Goal: Information Seeking & Learning: Learn about a topic

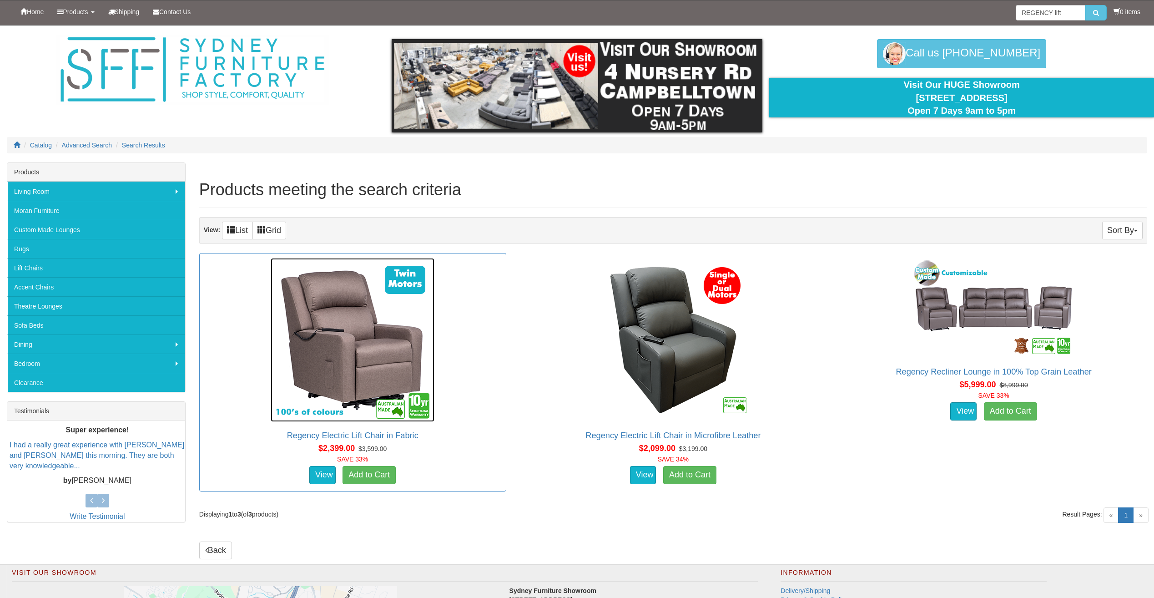
click at [375, 371] on img at bounding box center [353, 340] width 164 height 164
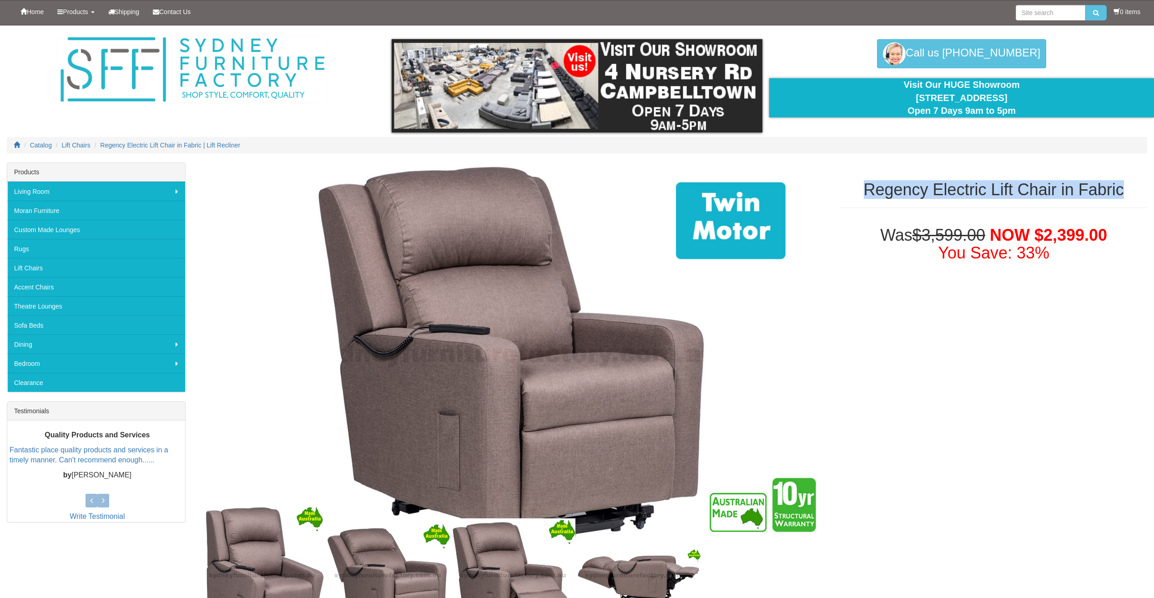
drag, startPoint x: 862, startPoint y: 186, endPoint x: 1163, endPoint y: 166, distance: 301.0
copy h1 "Regency Electric Lift Chair in Fabric"
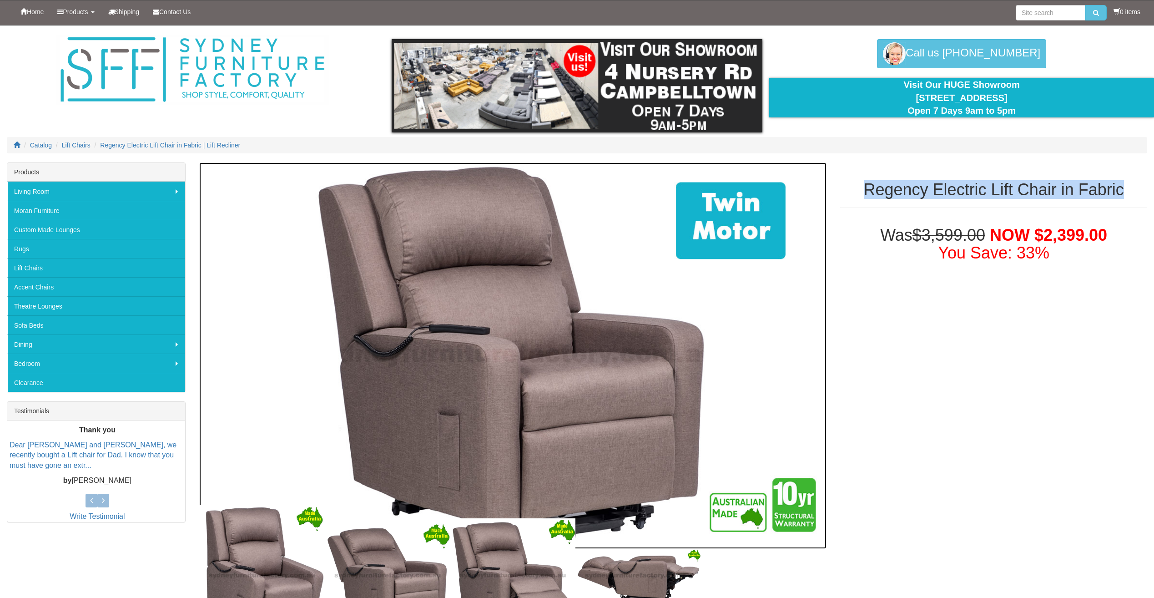
click at [466, 331] on img at bounding box center [513, 355] width 628 height 386
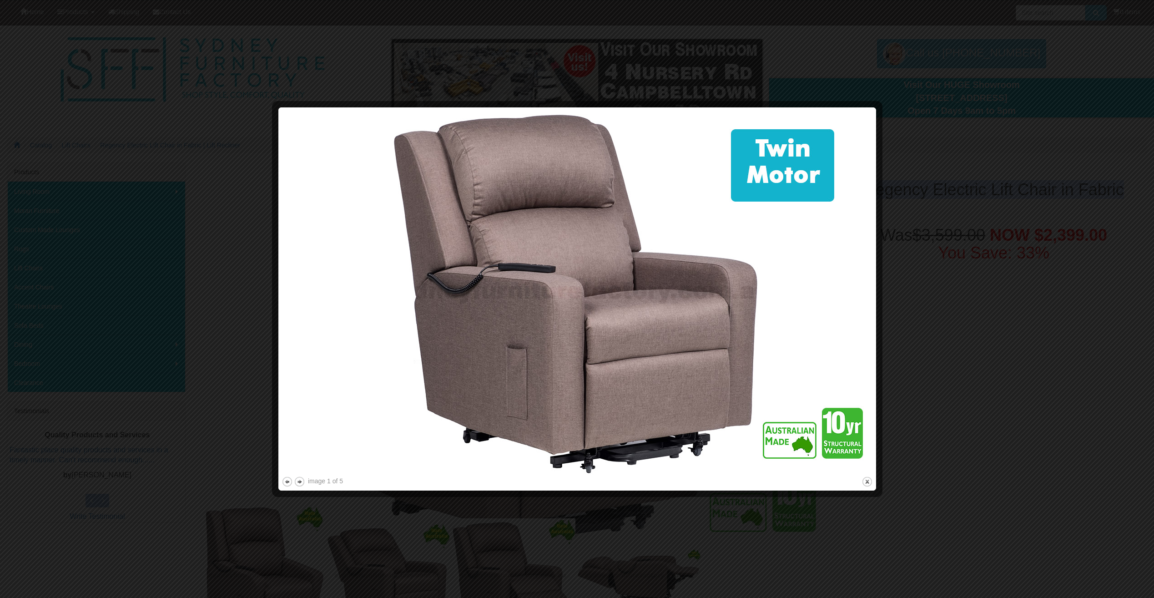
click at [298, 480] on button "next" at bounding box center [299, 481] width 11 height 11
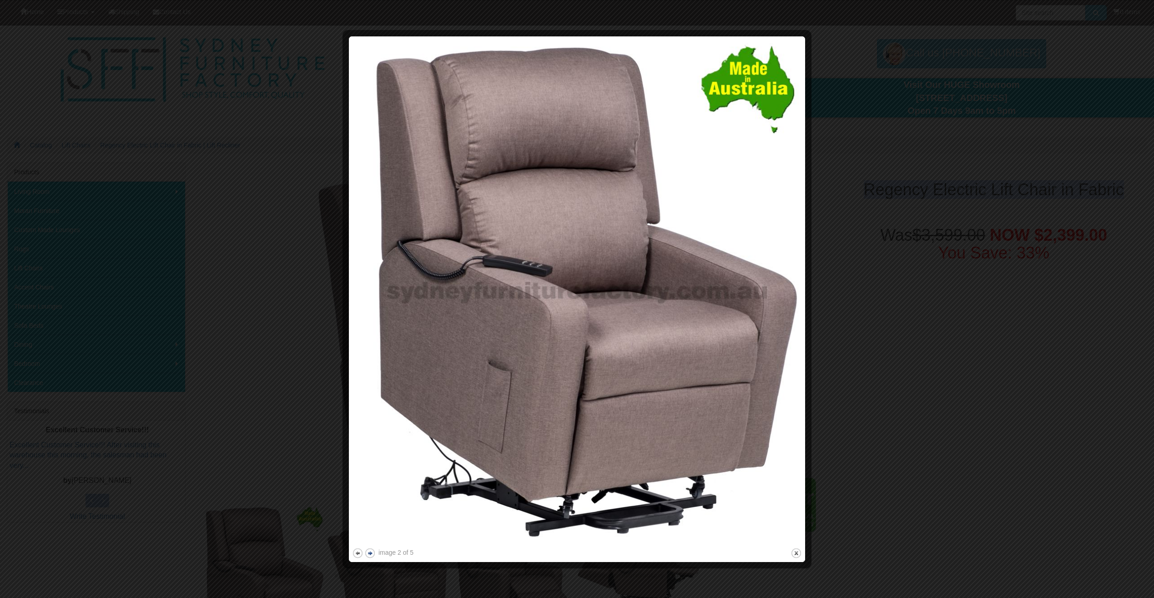
click at [372, 557] on button "next" at bounding box center [370, 552] width 11 height 11
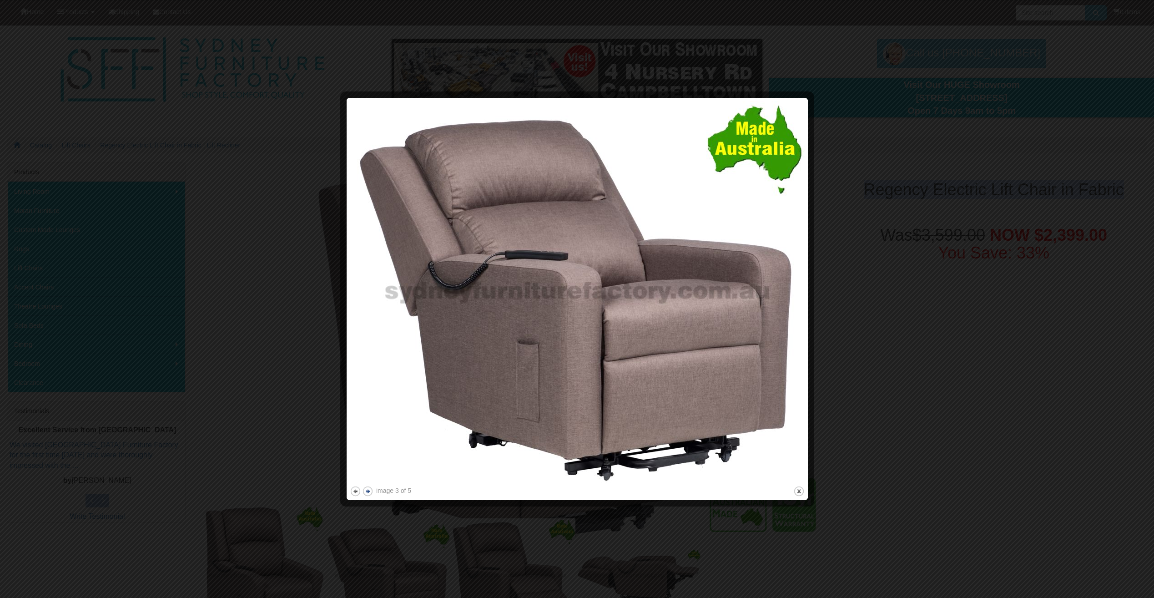
click at [366, 487] on button "next" at bounding box center [367, 491] width 11 height 11
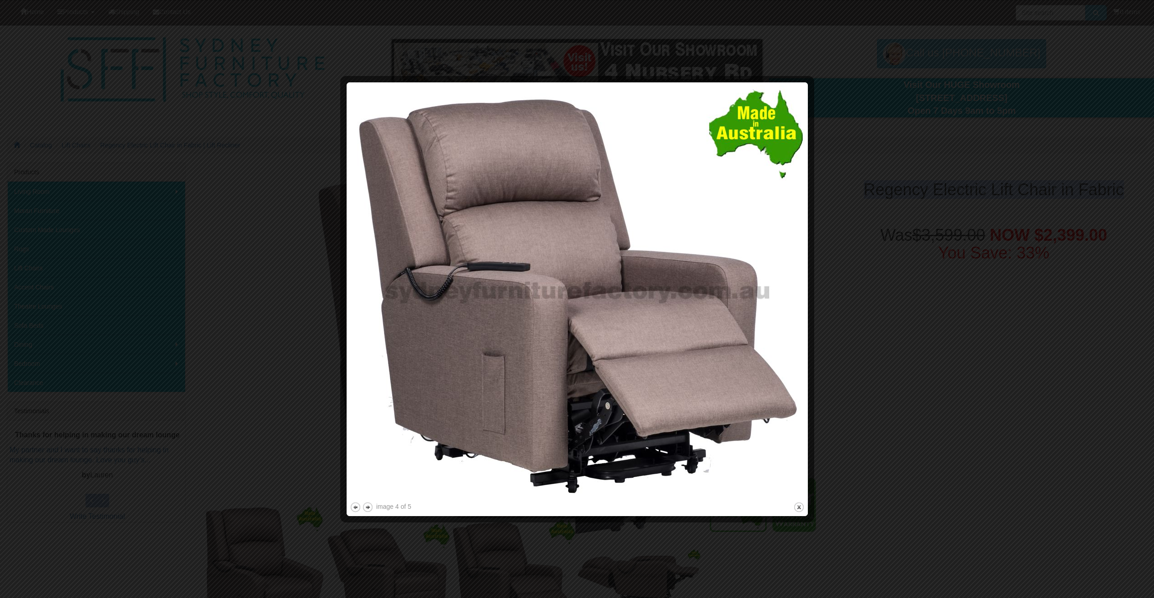
drag, startPoint x: 532, startPoint y: 342, endPoint x: 532, endPoint y: 359, distance: 16.8
click at [532, 359] on img at bounding box center [577, 293] width 455 height 415
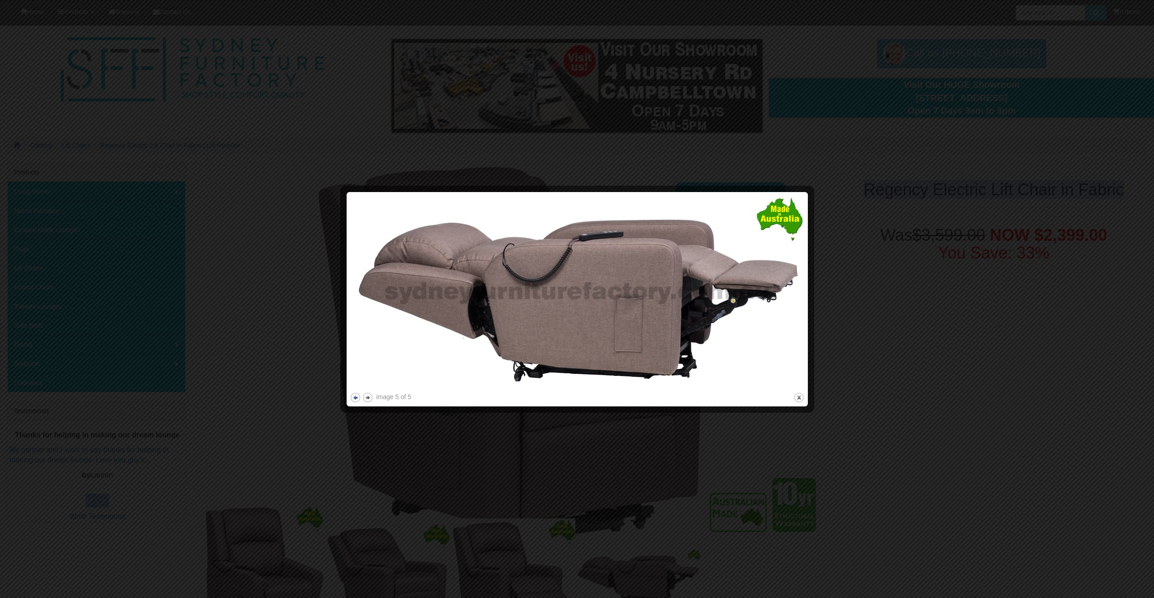
click at [353, 401] on button "previous" at bounding box center [355, 397] width 11 height 11
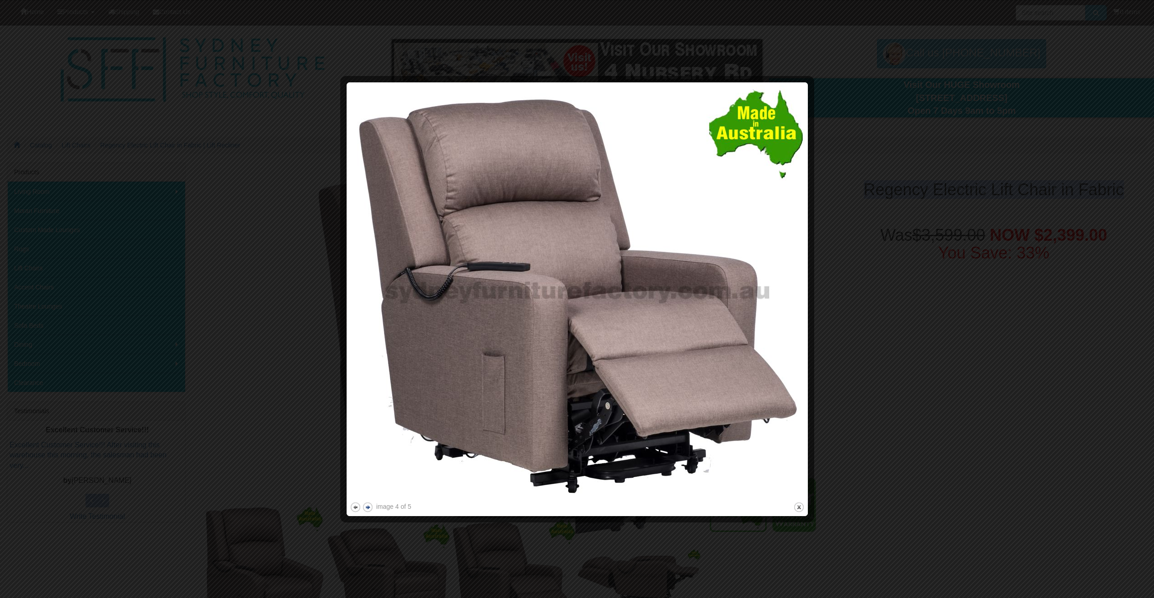
click at [371, 508] on button "next" at bounding box center [367, 506] width 11 height 11
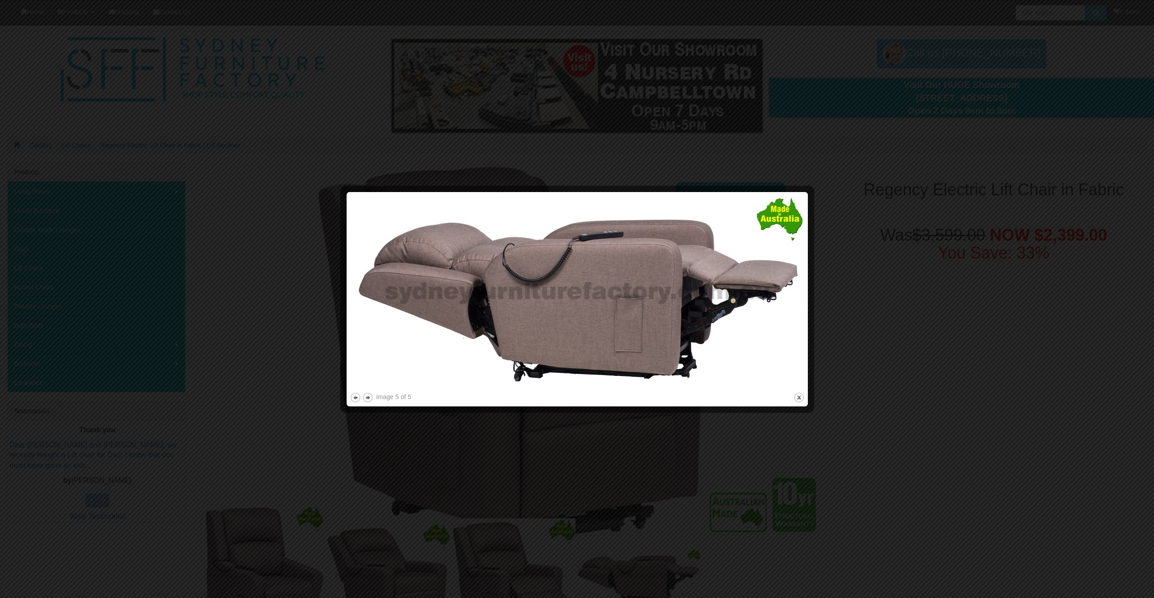
click at [734, 136] on div at bounding box center [577, 299] width 1154 height 598
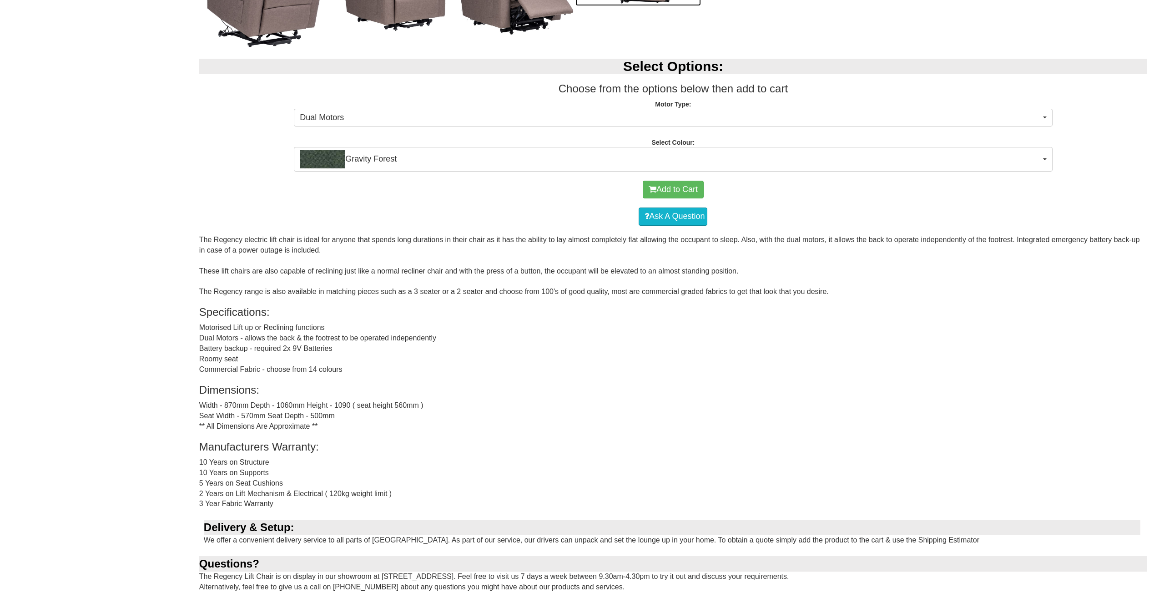
scroll to position [619, 0]
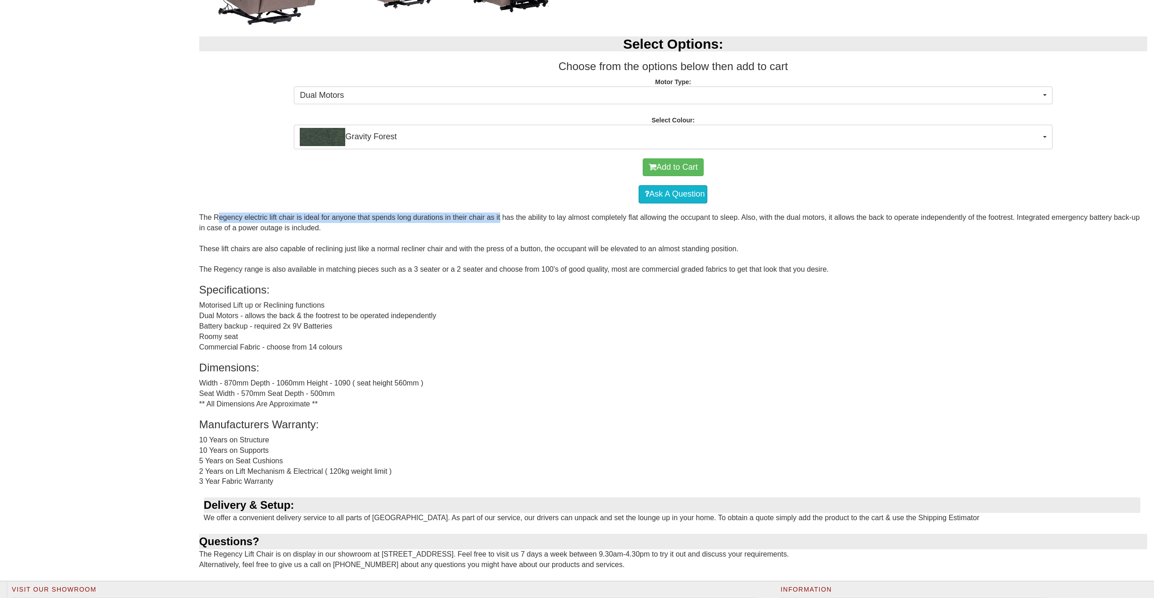
drag, startPoint x: 199, startPoint y: 216, endPoint x: 486, endPoint y: 215, distance: 286.7
click at [486, 215] on div "The Regency electric lift chair is ideal for anyone that spends long durations …" at bounding box center [673, 397] width 948 height 368
copy div "The Regency electric lift chair is ideal for anyone that spends long durations …"
click at [543, 237] on div "The Regency electric lift chair is ideal for anyone that spends long durations …" at bounding box center [673, 397] width 948 height 368
click at [596, 235] on div "The Regency electric lift chair is ideal for anyone that spends long durations …" at bounding box center [673, 397] width 948 height 368
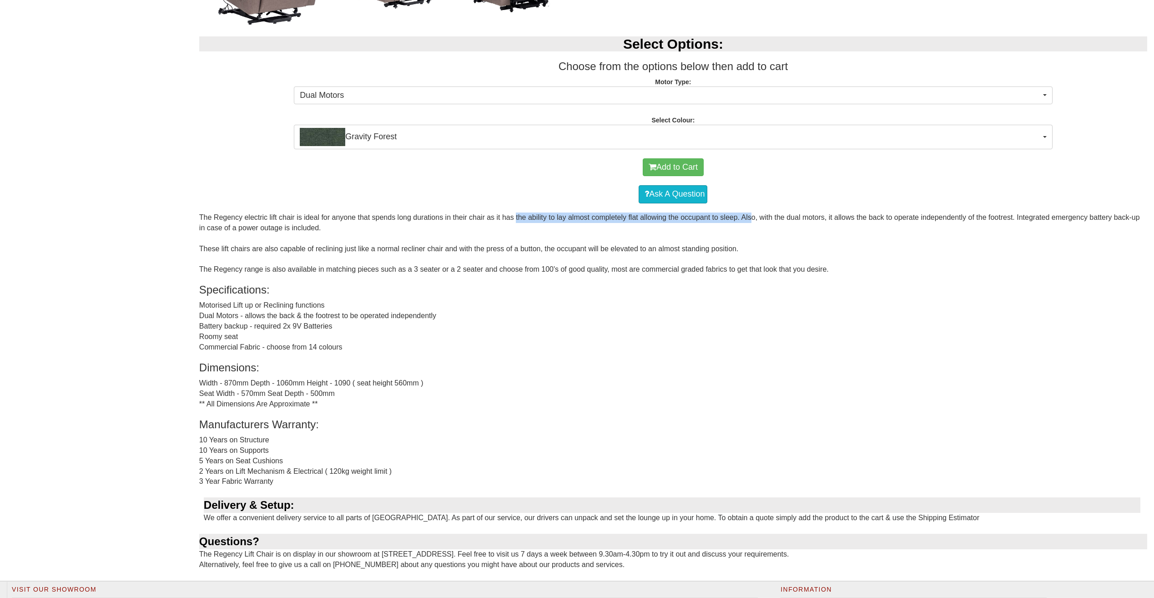
drag, startPoint x: 501, startPoint y: 218, endPoint x: 737, endPoint y: 216, distance: 235.7
click at [737, 216] on div "The Regency electric lift chair is ideal for anyone that spends long durations …" at bounding box center [673, 397] width 948 height 368
copy div "has the ability to lay almost completely flat allowing the occupant to sleep"
click at [884, 252] on div "The Regency electric lift chair is ideal for anyone that spends long durations …" at bounding box center [673, 397] width 948 height 368
click at [772, 217] on div "The Regency electric lift chair is ideal for anyone that spends long durations …" at bounding box center [673, 397] width 948 height 368
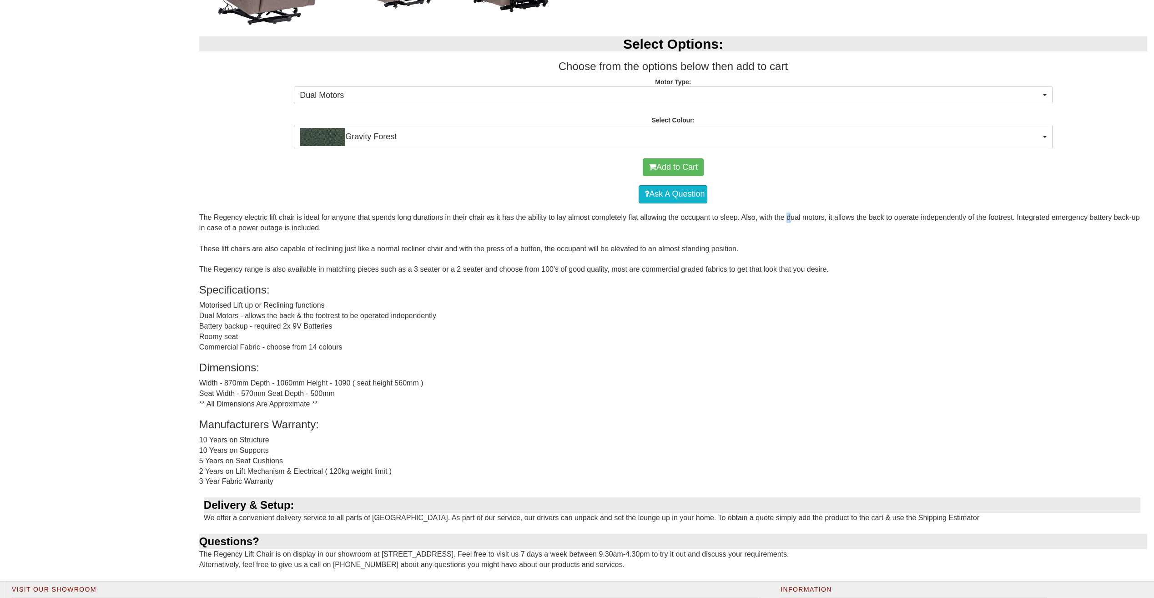
click at [772, 217] on div "The Regency electric lift chair is ideal for anyone that spends long durations …" at bounding box center [673, 397] width 948 height 368
click at [775, 209] on div "Add to Cart Ask A Question" at bounding box center [673, 180] width 948 height 63
drag, startPoint x: 775, startPoint y: 215, endPoint x: 1018, endPoint y: 215, distance: 242.1
click at [1018, 215] on div "The Regency electric lift chair is ideal for anyone that spends long durations …" at bounding box center [673, 397] width 948 height 368
copy div "the dual motors, it allows the back to operate independently of the footrest."
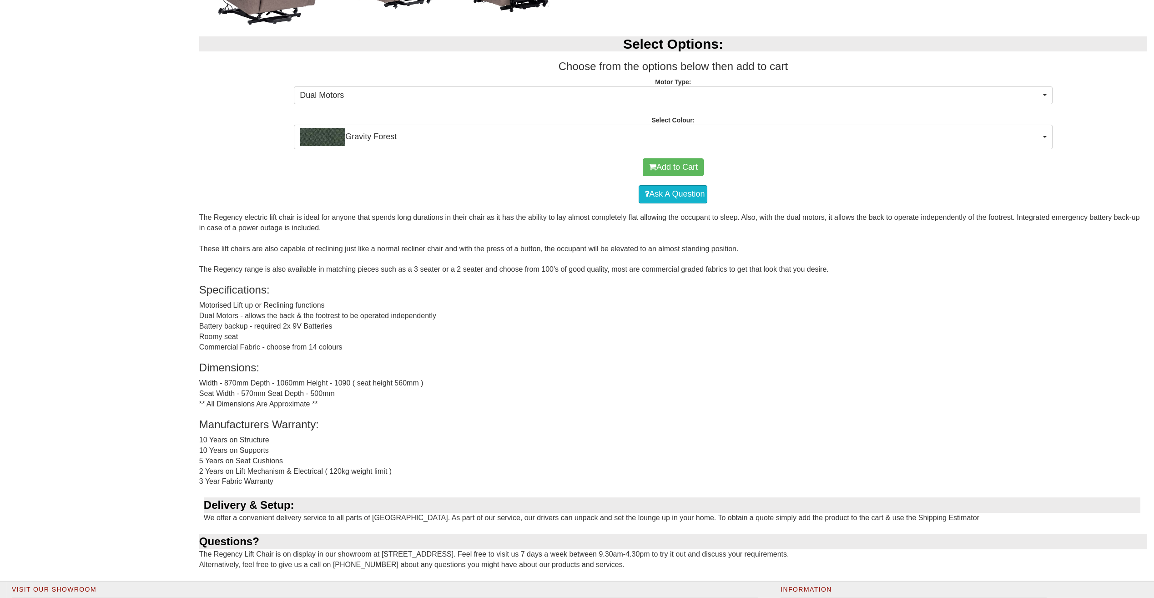
click at [969, 316] on div "The Regency electric lift chair is ideal for anyone that spends long durations …" at bounding box center [673, 397] width 948 height 368
drag, startPoint x: 1018, startPoint y: 217, endPoint x: 325, endPoint y: 227, distance: 693.1
click at [325, 227] on div "The Regency electric lift chair is ideal for anyone that spends long durations …" at bounding box center [673, 397] width 948 height 368
copy div "ntegrated emergency battery back-up in case of a power outage is included."
click at [1013, 288] on h3 "Specifications:" at bounding box center [673, 290] width 948 height 12
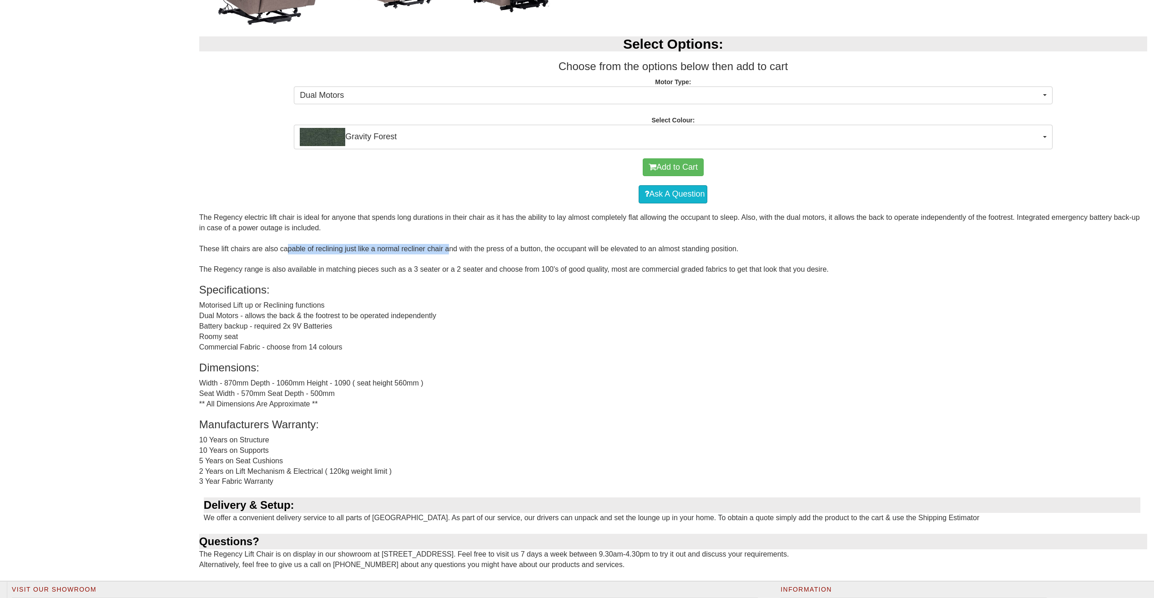
drag, startPoint x: 280, startPoint y: 249, endPoint x: 443, endPoint y: 247, distance: 162.5
click at [443, 247] on div "The Regency electric lift chair is ideal for anyone that spends long durations …" at bounding box center [673, 397] width 948 height 368
copy div "capable of reclining just like a normal recliner chair"
click at [590, 248] on div "The Regency electric lift chair is ideal for anyone that spends long durations …" at bounding box center [673, 397] width 948 height 368
drag, startPoint x: 461, startPoint y: 247, endPoint x: 739, endPoint y: 252, distance: 278.1
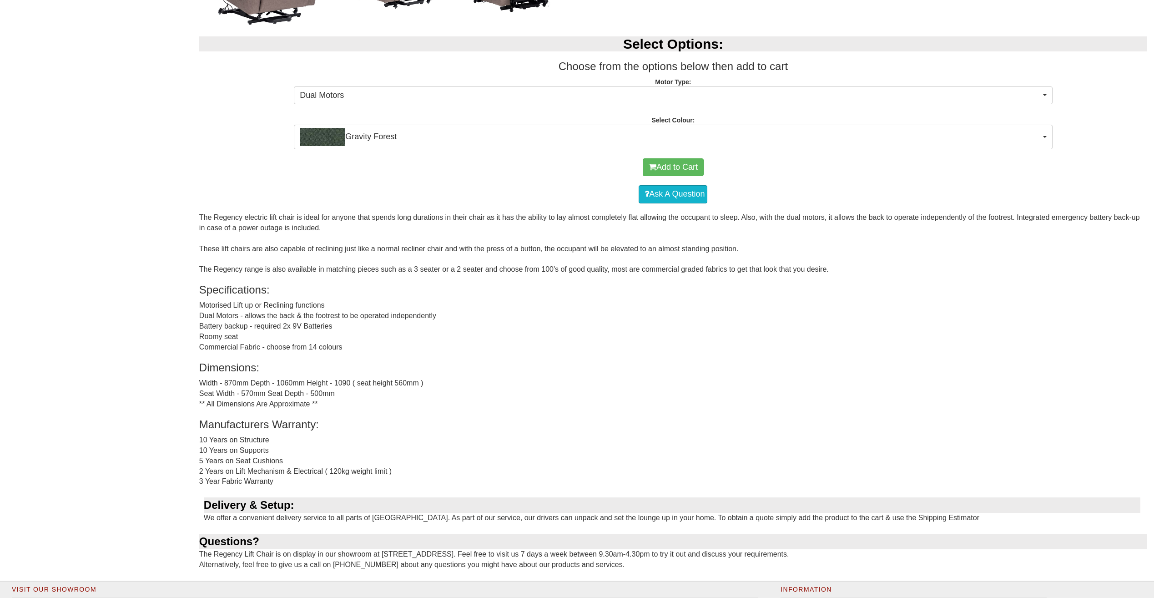
click at [739, 252] on div "The Regency electric lift chair is ideal for anyone that spends long durations …" at bounding box center [673, 397] width 948 height 368
copy div "with the press of a button, the occupant will be elevated to an almost standing…"
click at [717, 314] on div "The Regency electric lift chair is ideal for anyone that spends long durations …" at bounding box center [673, 397] width 948 height 368
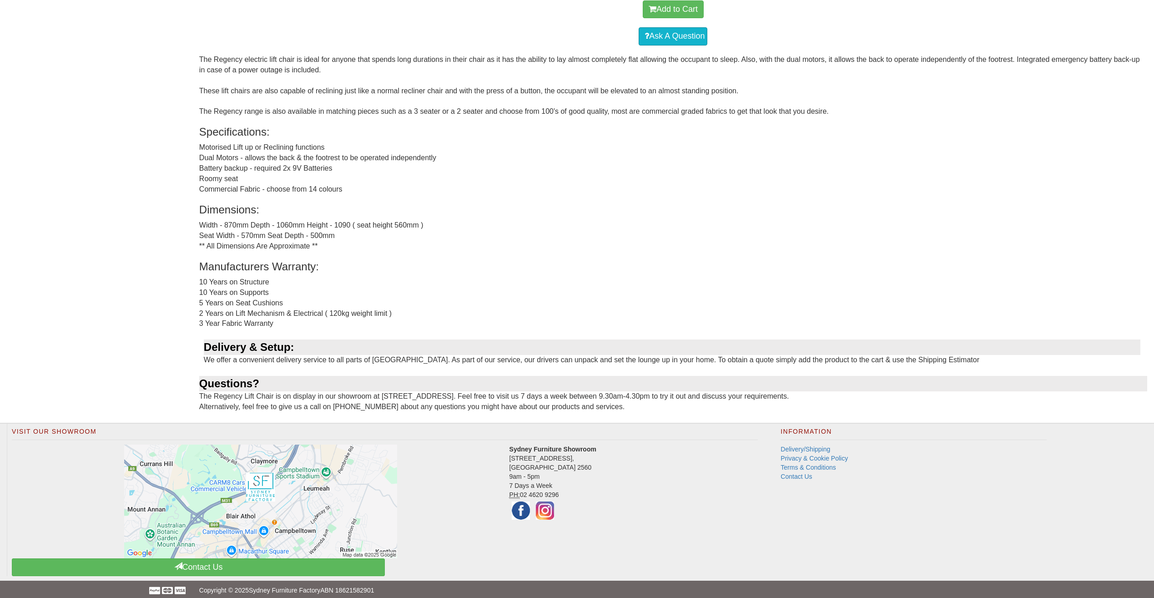
scroll to position [783, 0]
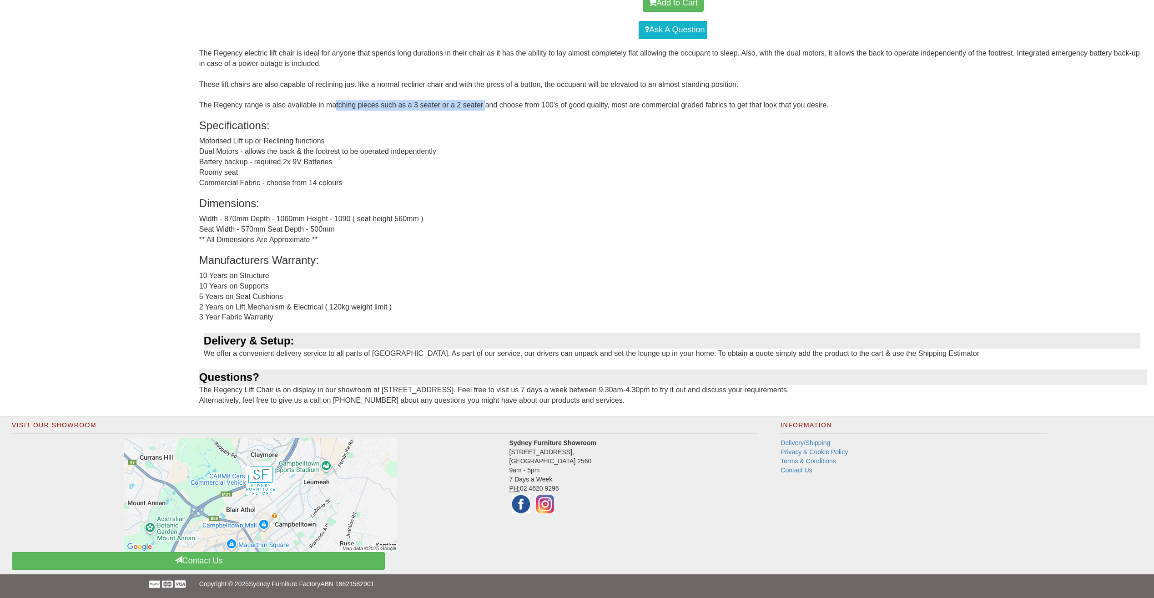
drag, startPoint x: 326, startPoint y: 102, endPoint x: 481, endPoint y: 103, distance: 155.6
click at [481, 103] on div "The Regency electric lift chair is ideal for anyone that spends long durations …" at bounding box center [673, 232] width 948 height 368
copy div "matching pieces such as a 3 seater or a 2 seater"
click at [749, 187] on div "The Regency electric lift chair is ideal for anyone that spends long durations …" at bounding box center [673, 232] width 948 height 368
drag, startPoint x: 498, startPoint y: 106, endPoint x: 835, endPoint y: 105, distance: 336.7
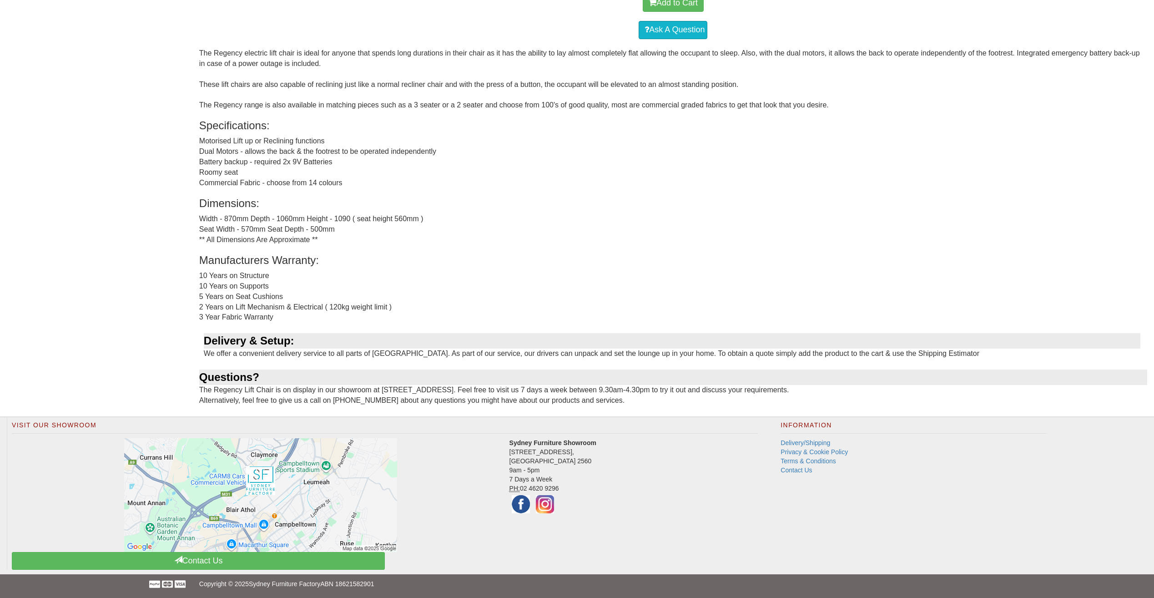
click at [835, 105] on div "The Regency electric lift chair is ideal for anyone that spends long durations …" at bounding box center [673, 232] width 948 height 368
copy div "choose from 100's of good quality, most are commercial graded fabrics to get th…"
click at [699, 187] on div "The Regency electric lift chair is ideal for anyone that spends long durations …" at bounding box center [673, 232] width 948 height 368
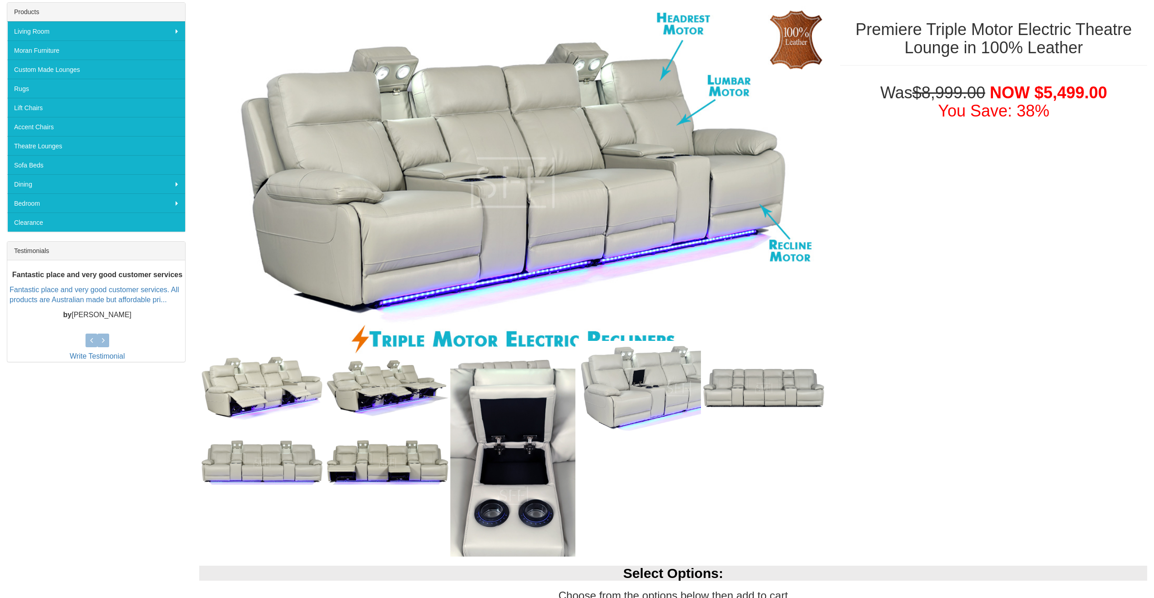
scroll to position [159, 0]
